Goal: Task Accomplishment & Management: Manage account settings

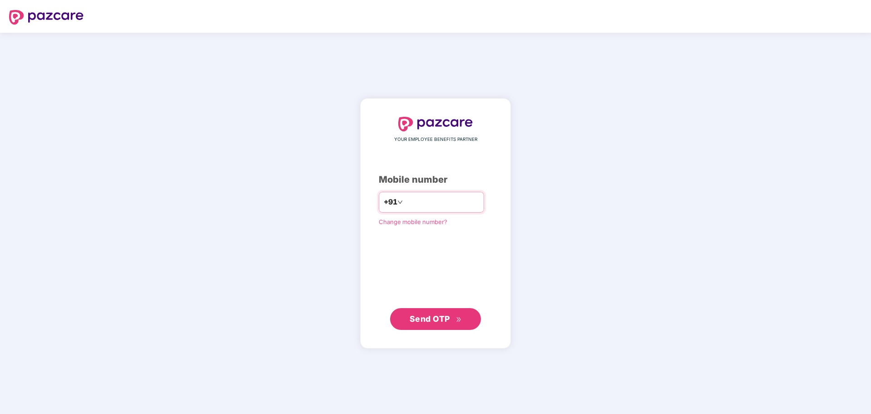
type input "**********"
click at [420, 312] on button "Send OTP" at bounding box center [435, 318] width 91 height 22
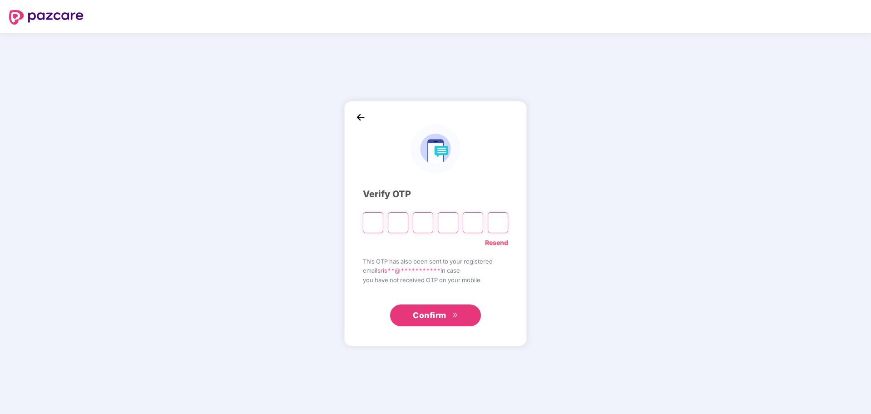
type input "*"
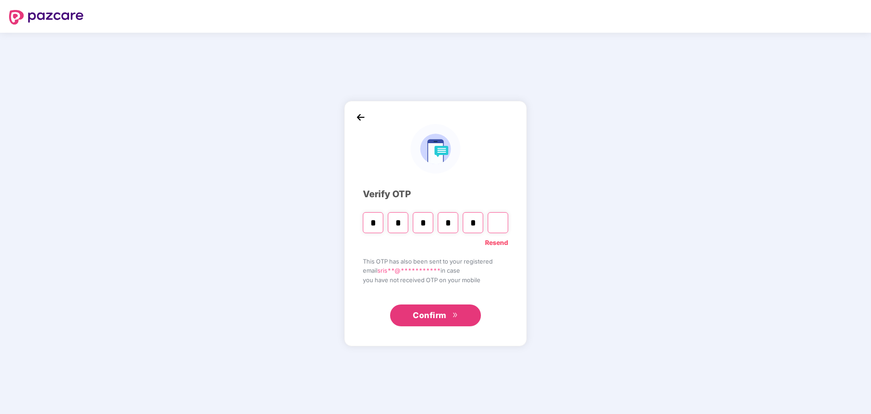
type input "*"
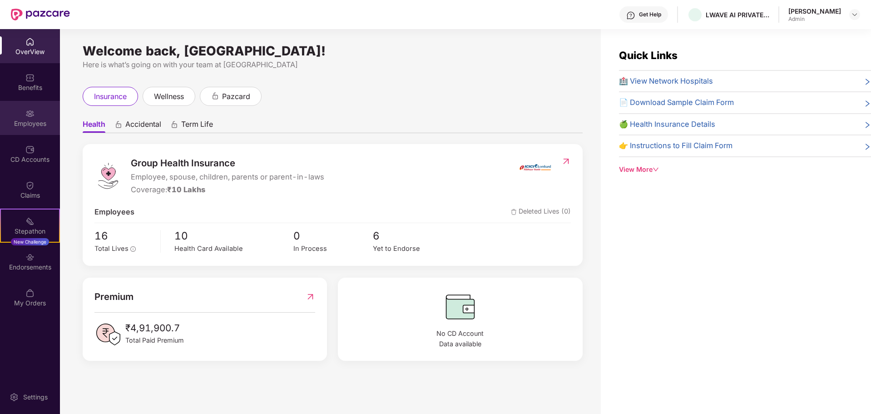
click at [35, 121] on div "Employees" at bounding box center [30, 123] width 60 height 9
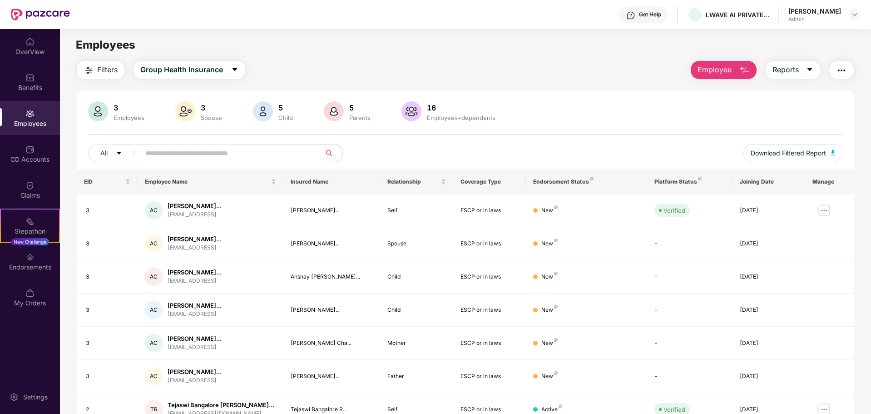
click at [726, 65] on span "Employee" at bounding box center [714, 69] width 34 height 11
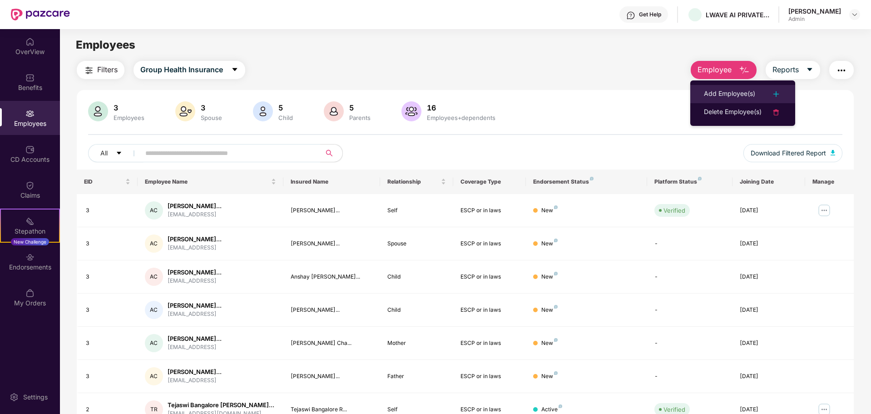
click at [717, 89] on div "Add Employee(s)" at bounding box center [729, 94] width 51 height 11
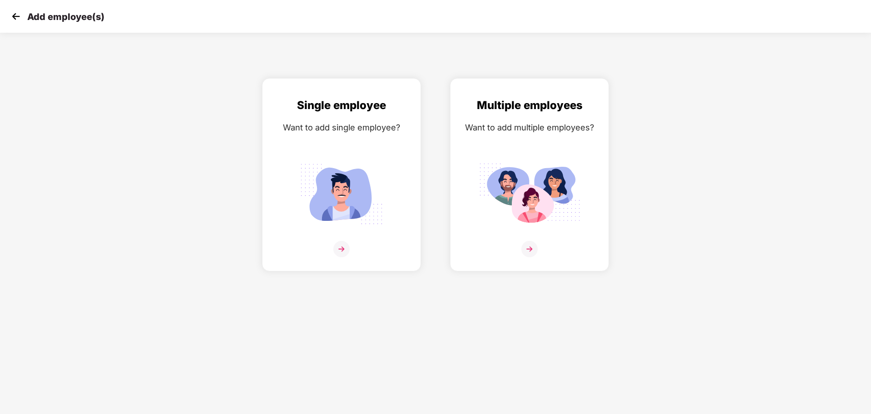
click at [14, 20] on img at bounding box center [16, 17] width 14 height 14
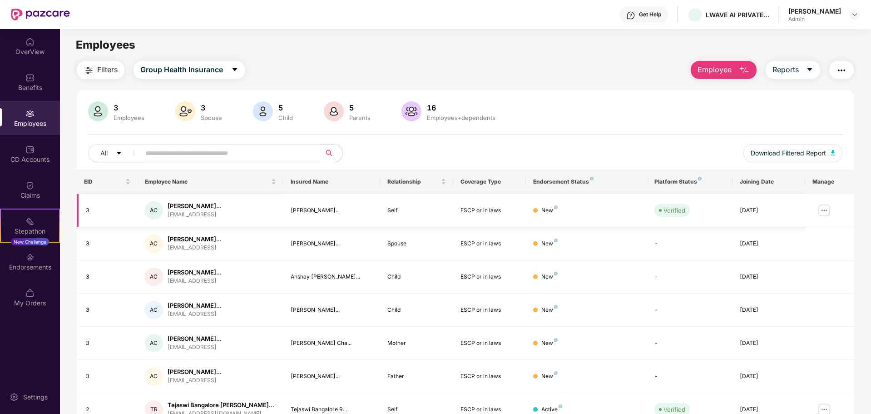
scroll to position [144, 0]
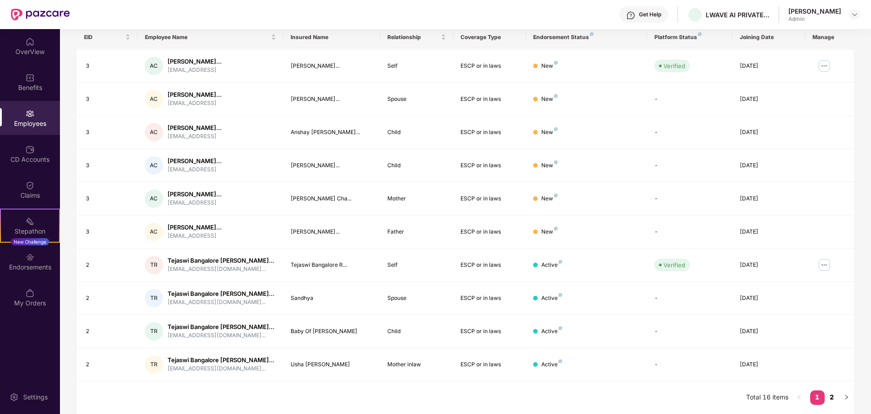
click at [830, 395] on link "2" at bounding box center [832, 397] width 15 height 14
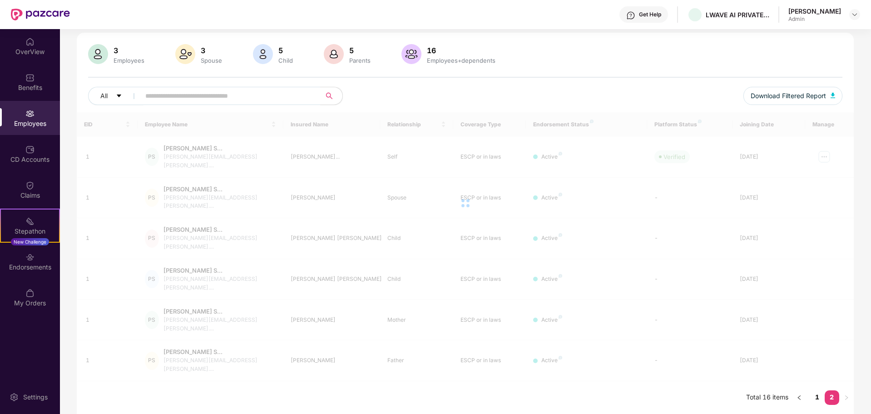
scroll to position [29, 0]
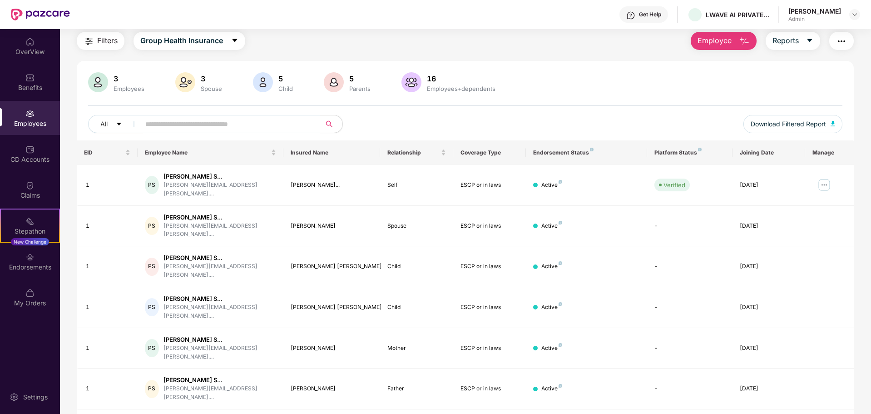
click at [710, 48] on button "Employee" at bounding box center [724, 41] width 66 height 18
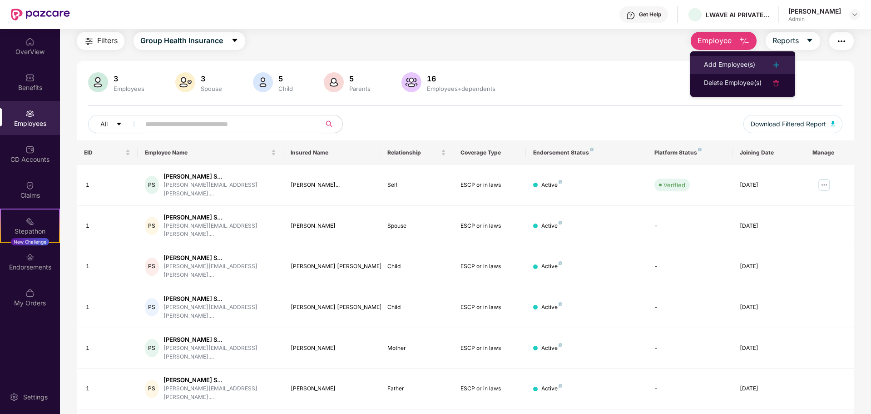
click at [716, 60] on div "Add Employee(s)" at bounding box center [729, 64] width 51 height 11
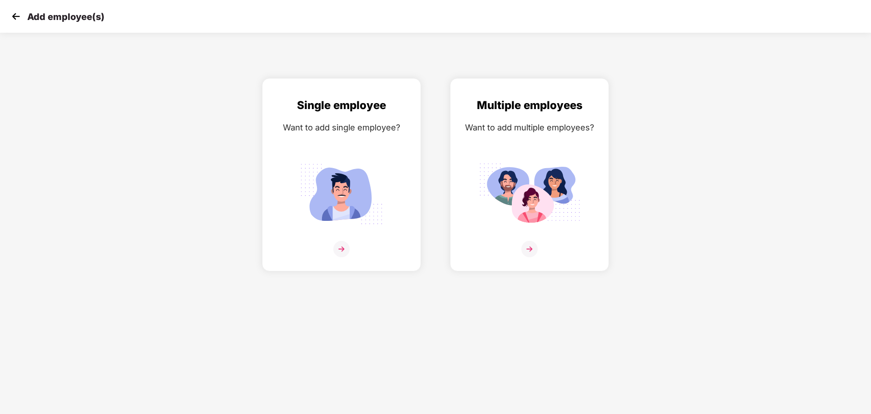
click at [12, 24] on div "Add employee(s)" at bounding box center [435, 16] width 871 height 33
click at [12, 20] on img at bounding box center [16, 17] width 14 height 14
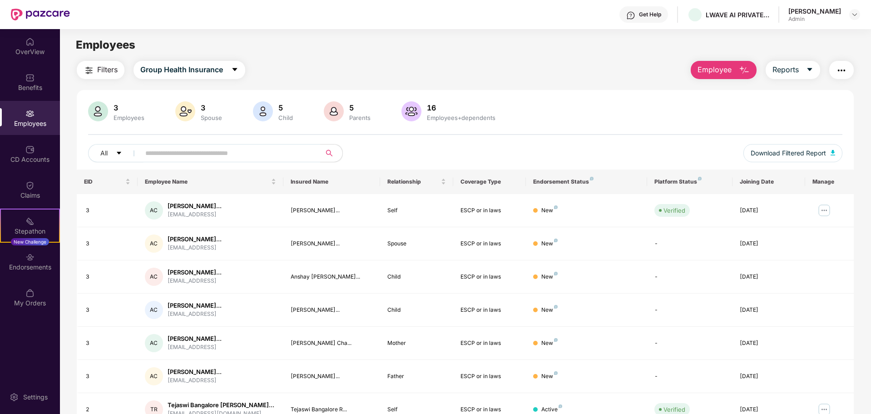
click at [717, 67] on span "Employee" at bounding box center [714, 69] width 34 height 11
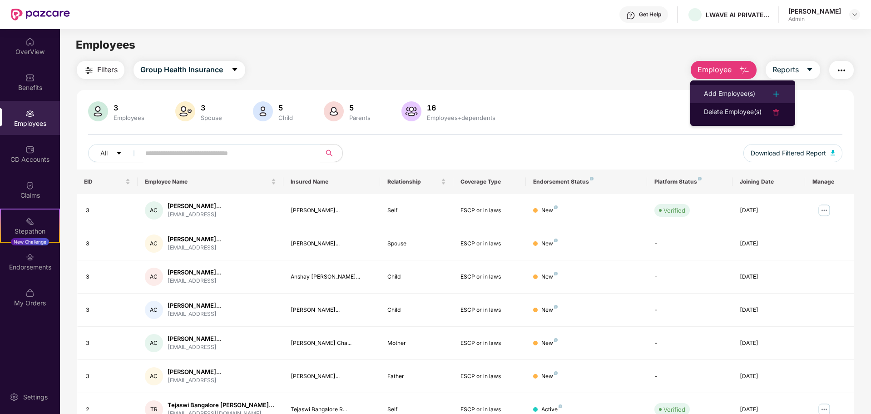
click at [724, 91] on div "Add Employee(s)" at bounding box center [729, 94] width 51 height 11
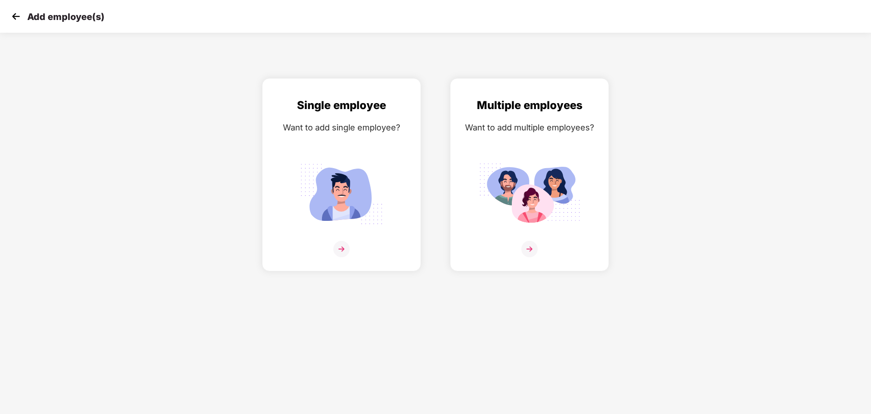
click at [20, 14] on img at bounding box center [16, 17] width 14 height 14
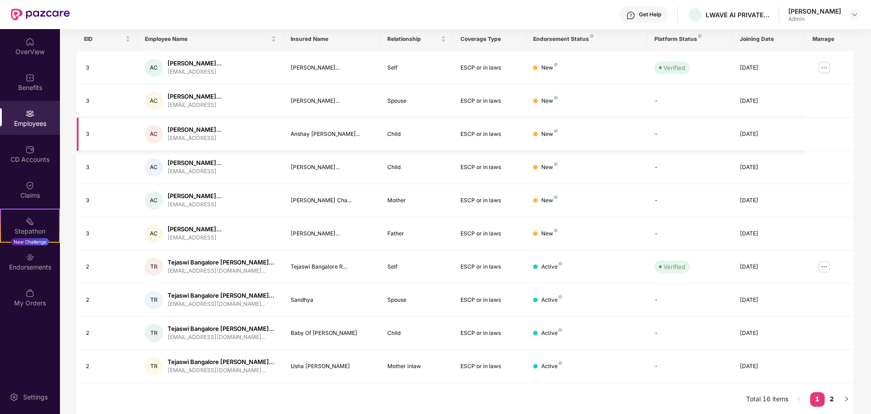
scroll to position [144, 0]
click at [831, 400] on link "2" at bounding box center [832, 397] width 15 height 14
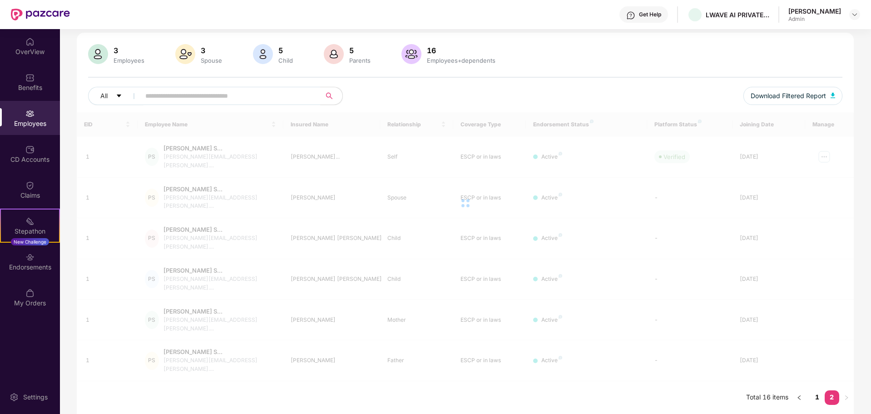
scroll to position [29, 0]
